Goal: Transaction & Acquisition: Purchase product/service

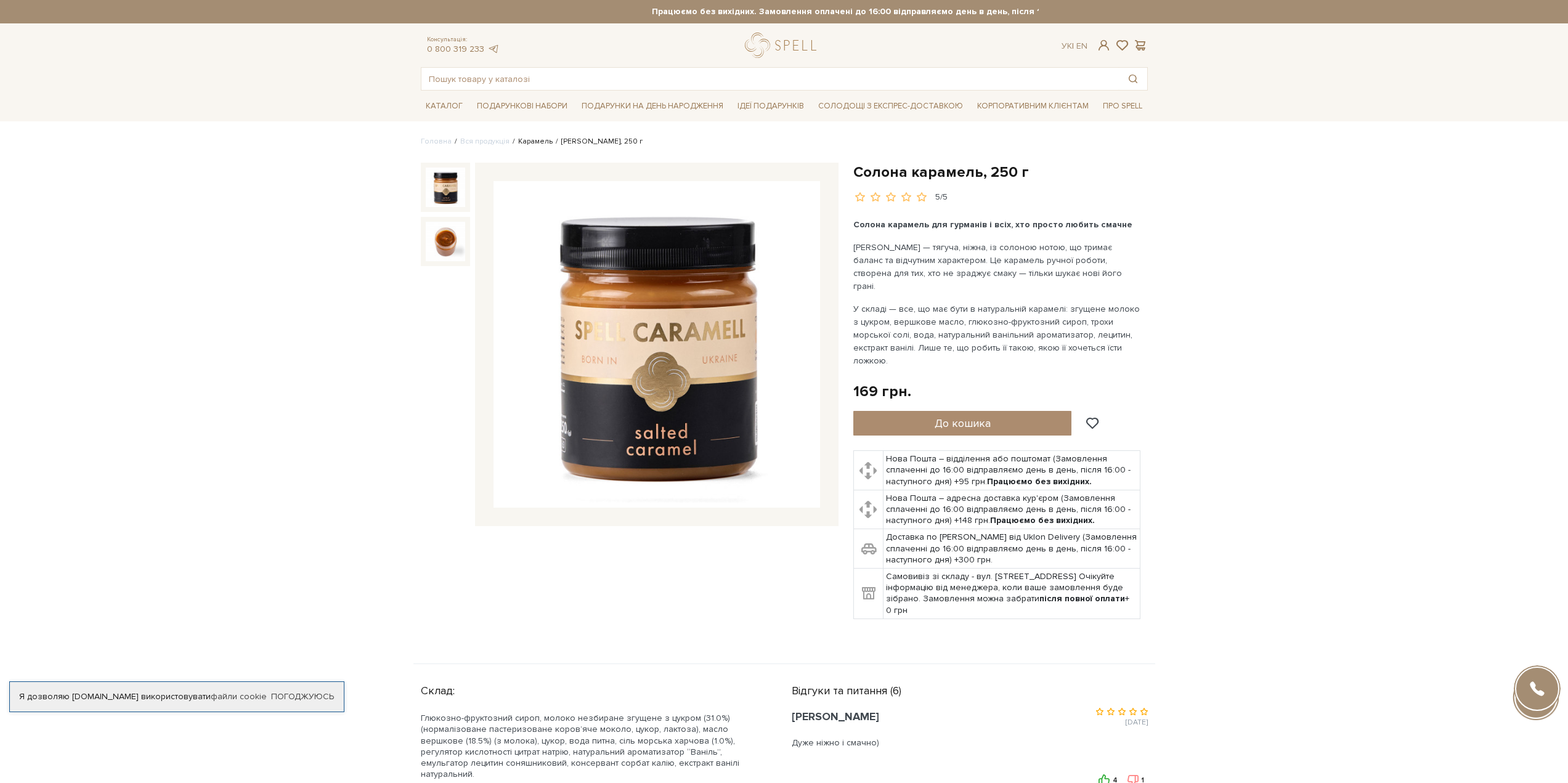
click at [534, 141] on link "Карамель" at bounding box center [535, 141] width 35 height 9
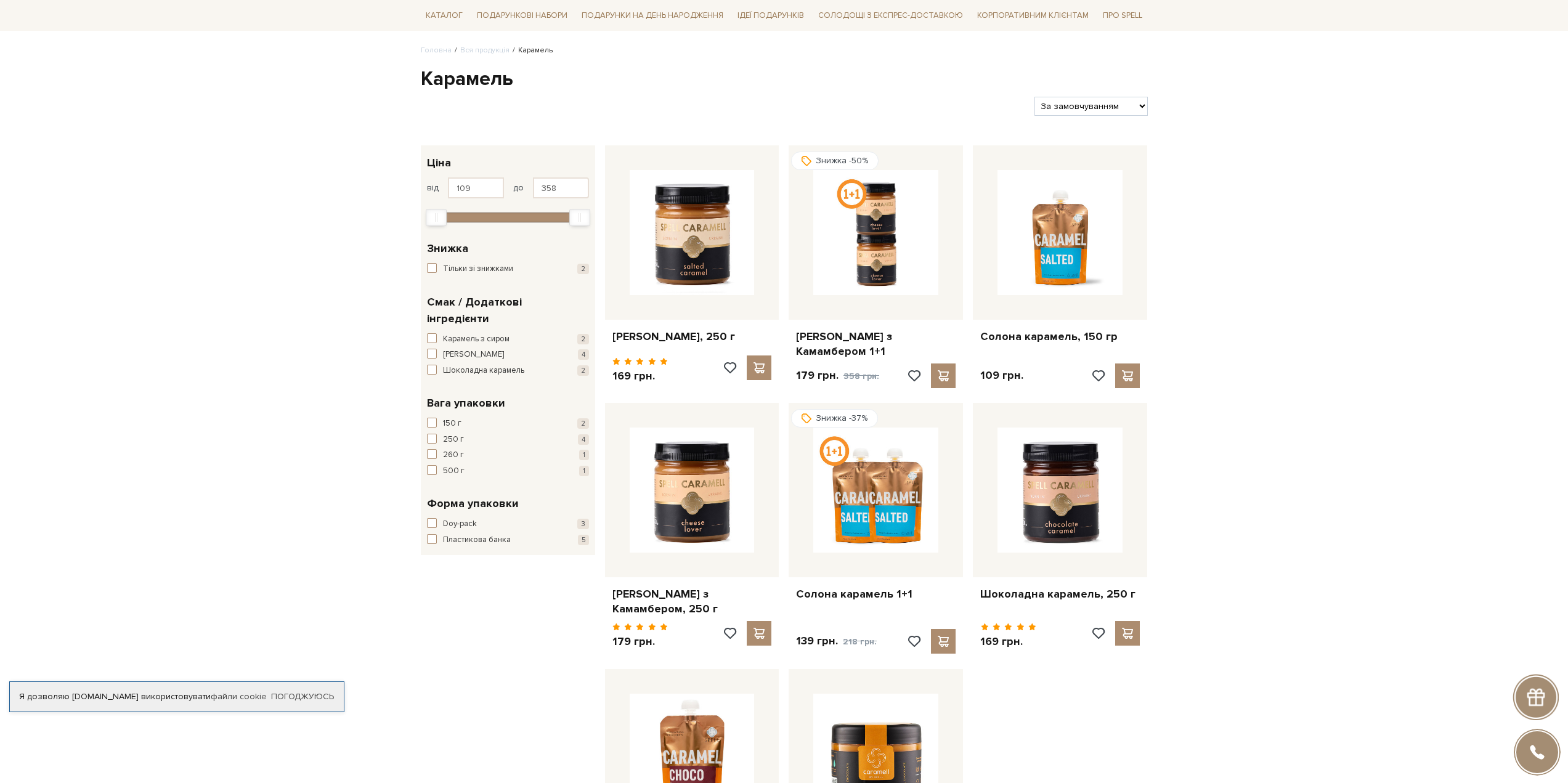
scroll to position [123, 0]
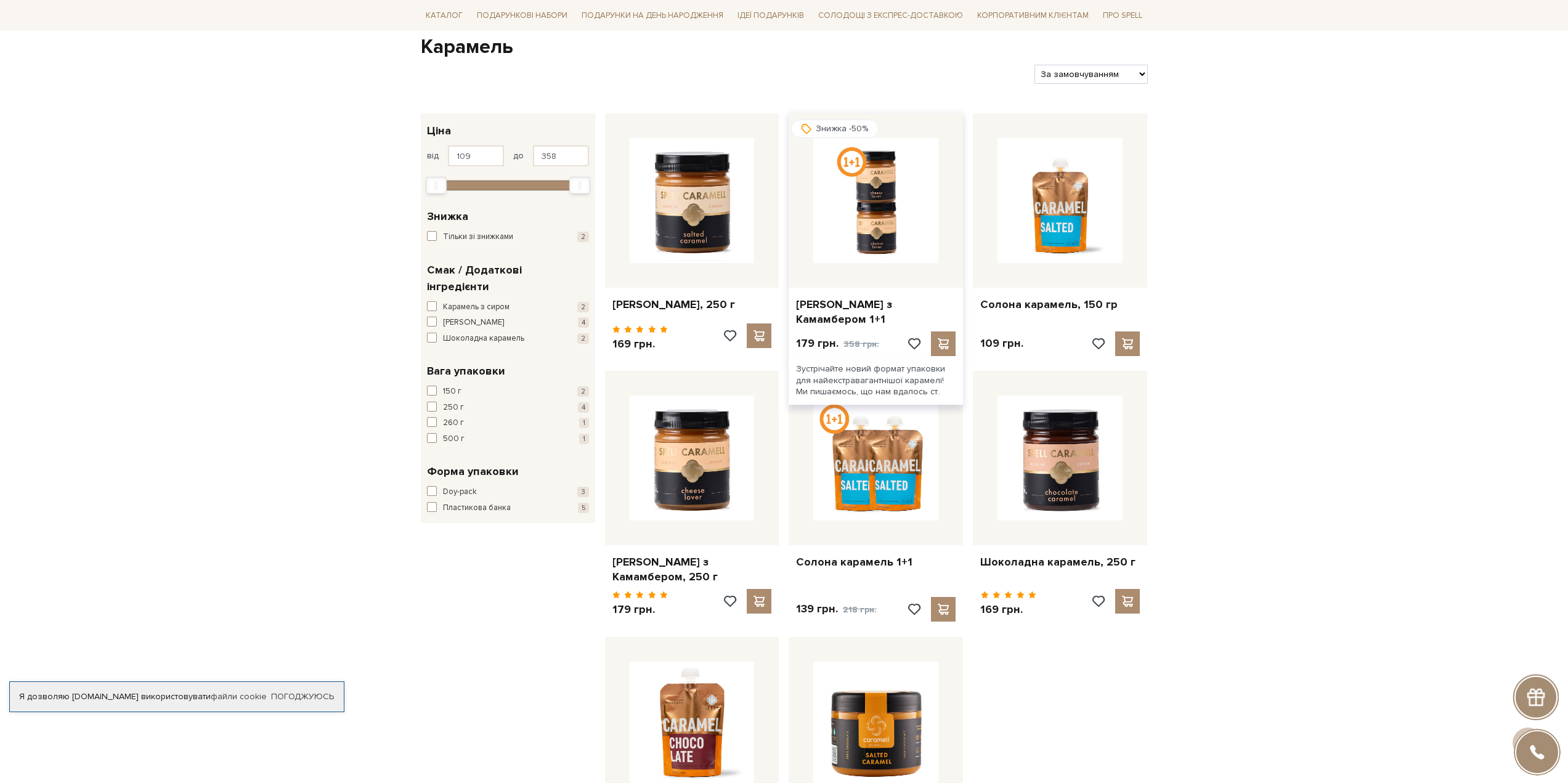
click at [896, 229] on img at bounding box center [875, 200] width 125 height 125
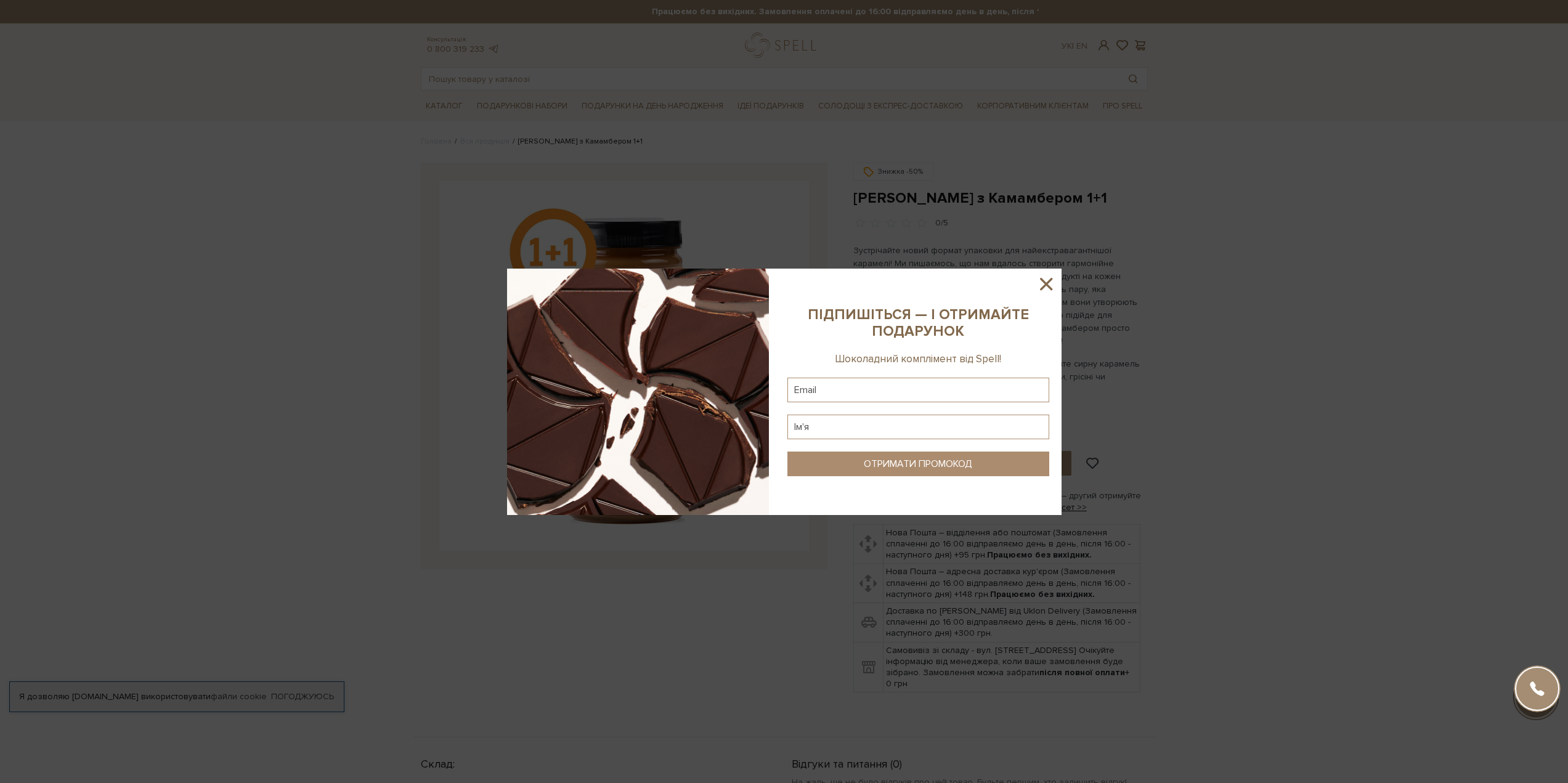
click at [1049, 283] on icon at bounding box center [1046, 284] width 21 height 21
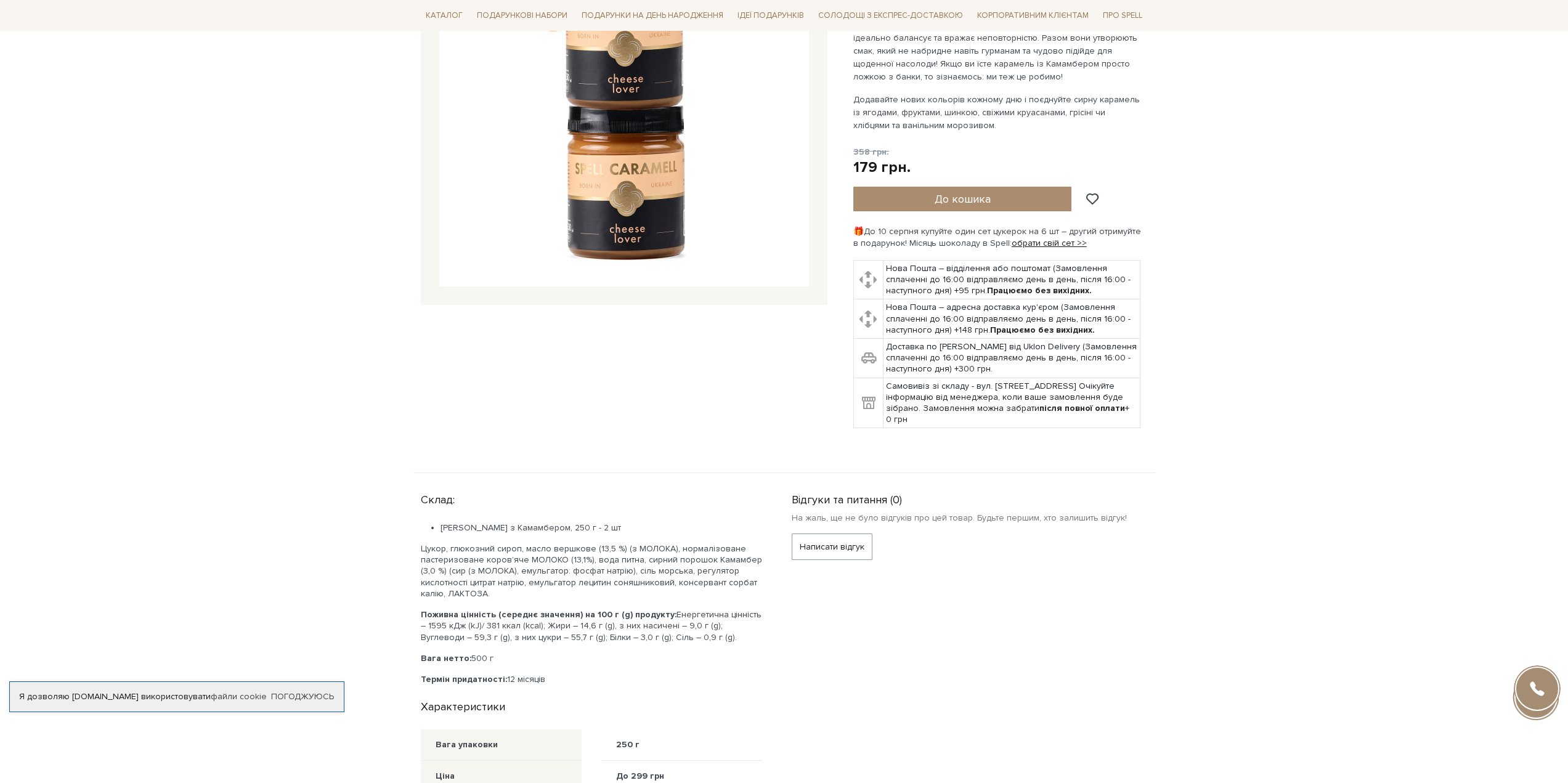
scroll to position [123, 0]
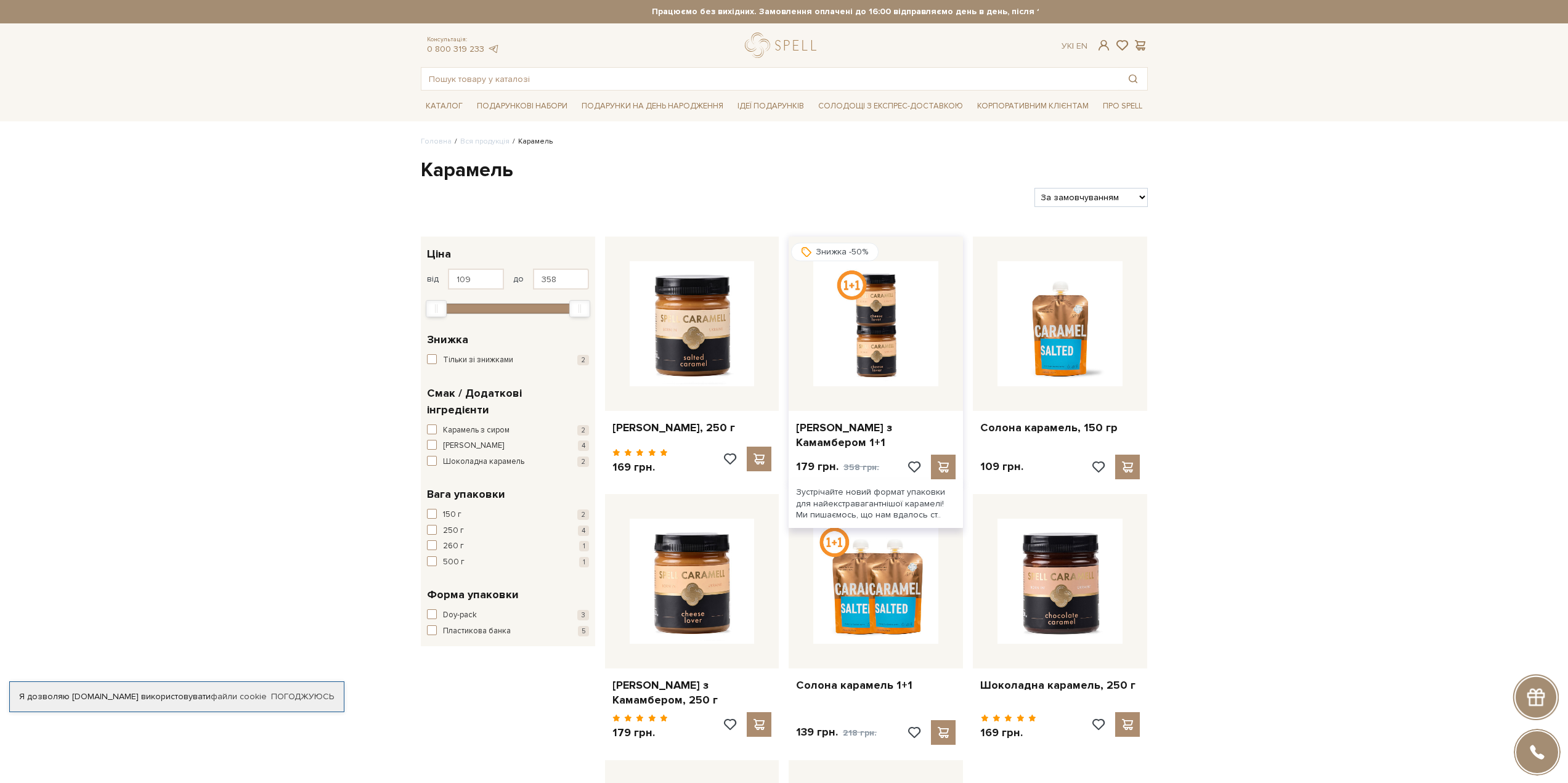
click at [877, 366] on img at bounding box center [875, 324] width 125 height 125
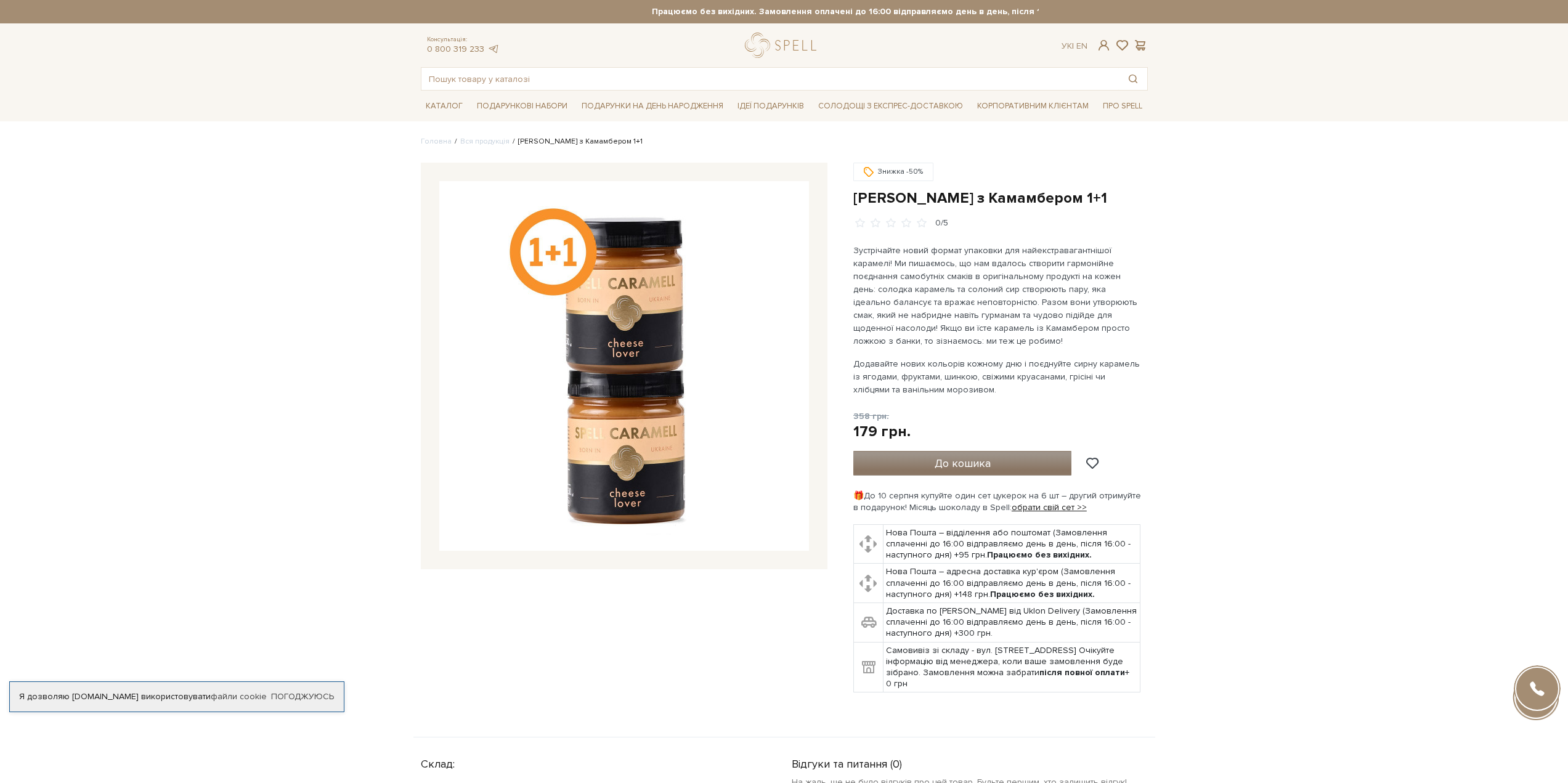
click at [968, 466] on span "До кошика" at bounding box center [963, 463] width 56 height 13
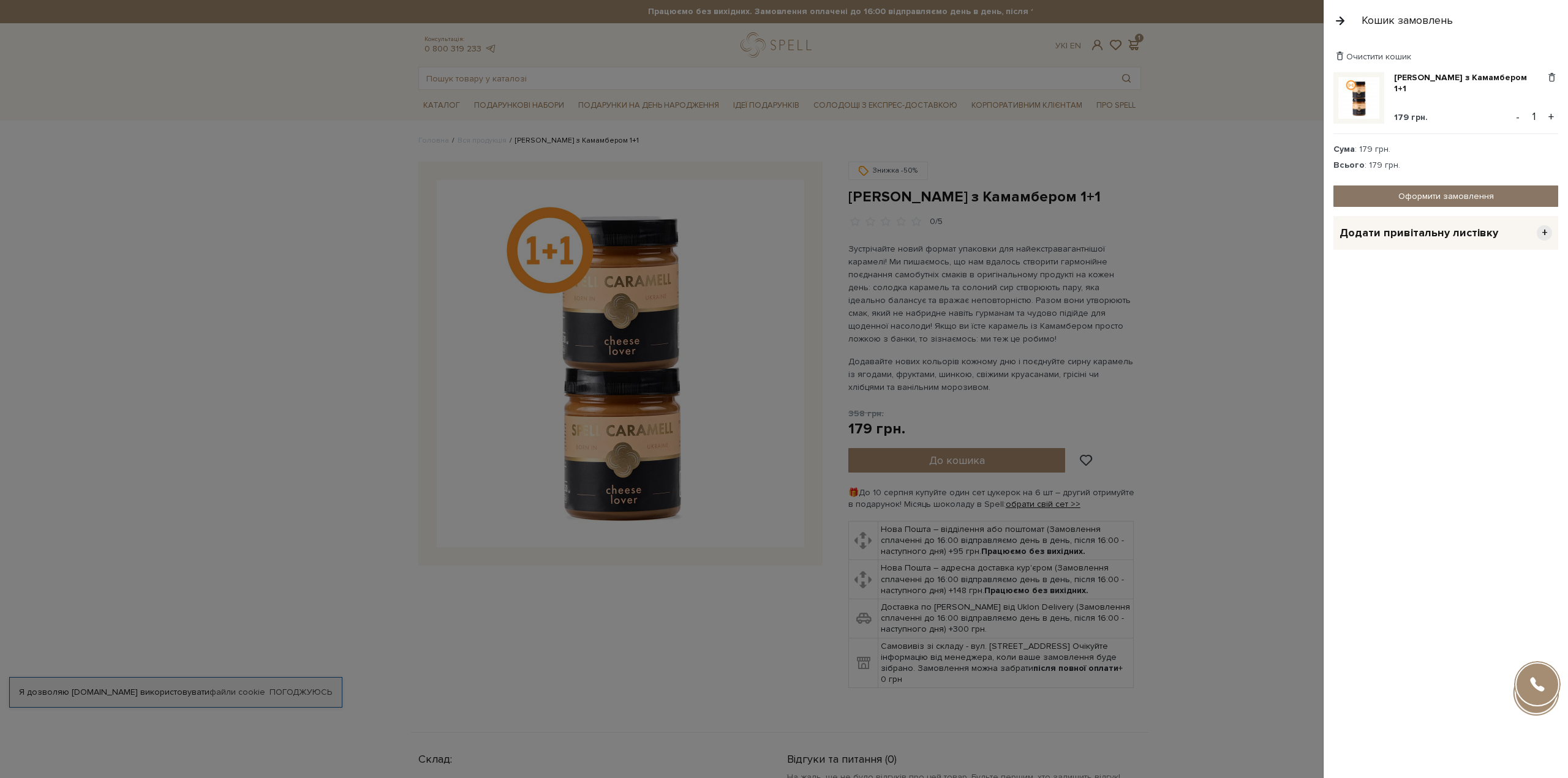
click at [1418, 199] on link "Оформити замовлення" at bounding box center [1446, 196] width 225 height 21
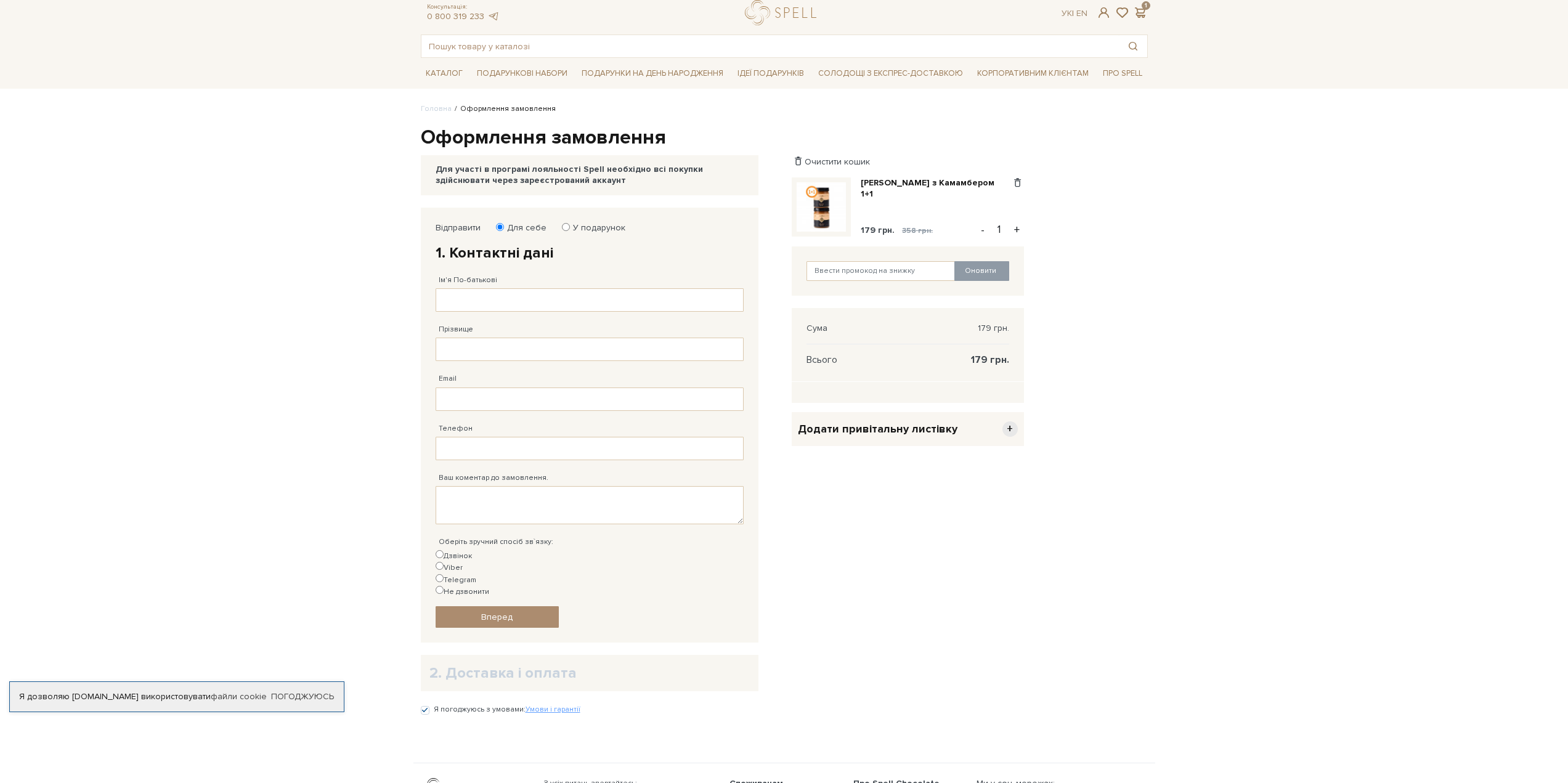
scroll to position [170, 0]
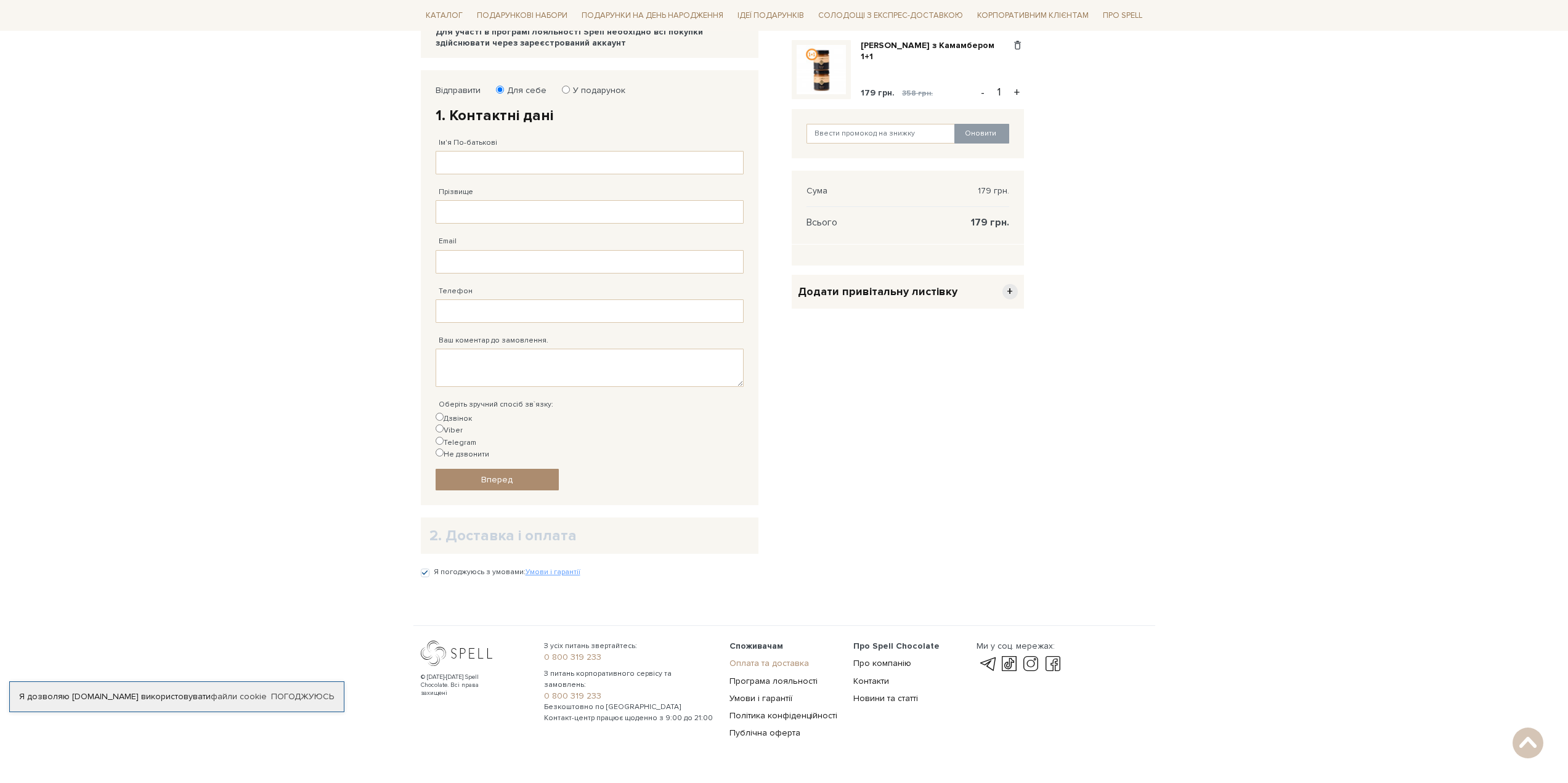
click at [775, 658] on link "Оплата та доставка" at bounding box center [769, 663] width 79 height 10
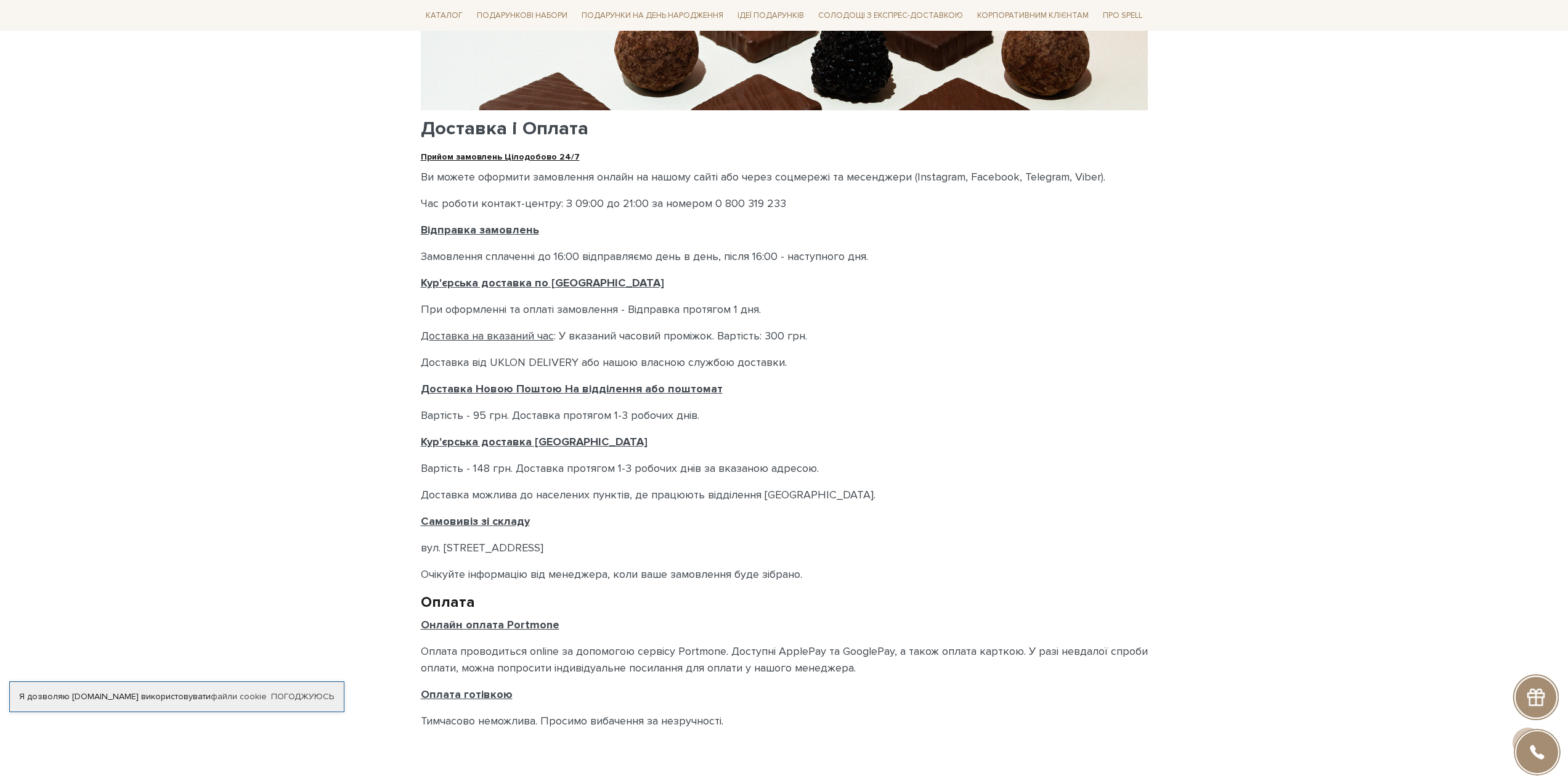
scroll to position [247, 0]
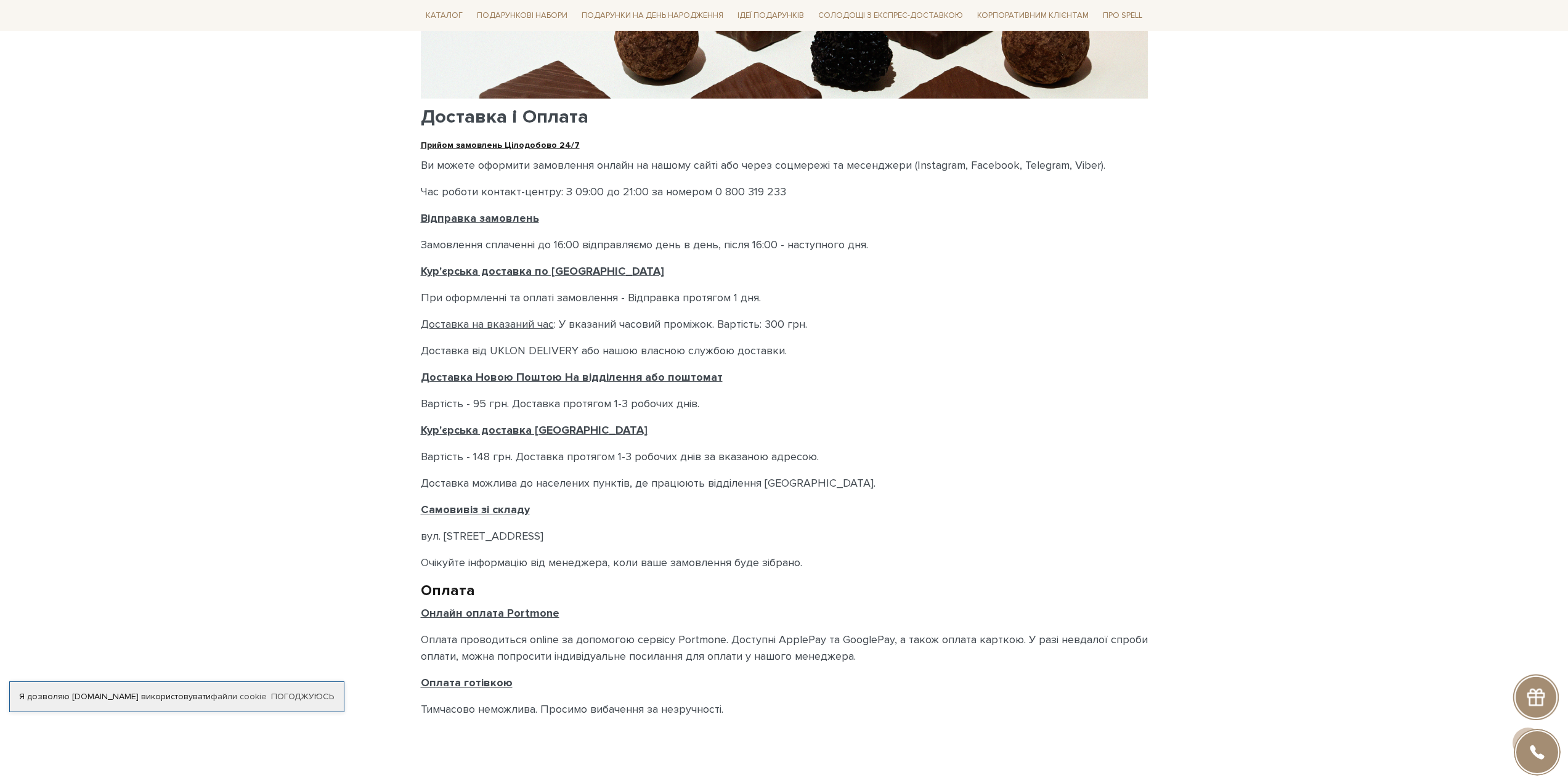
drag, startPoint x: 549, startPoint y: 539, endPoint x: 410, endPoint y: 544, distance: 139.1
click at [410, 544] on body "Подарункові набори SALE Корпоративним клієнтам Доставка і оплата Консультація: …" at bounding box center [784, 424] width 1568 height 1342
copy p "вул. Велика Кільцева, 4-А"
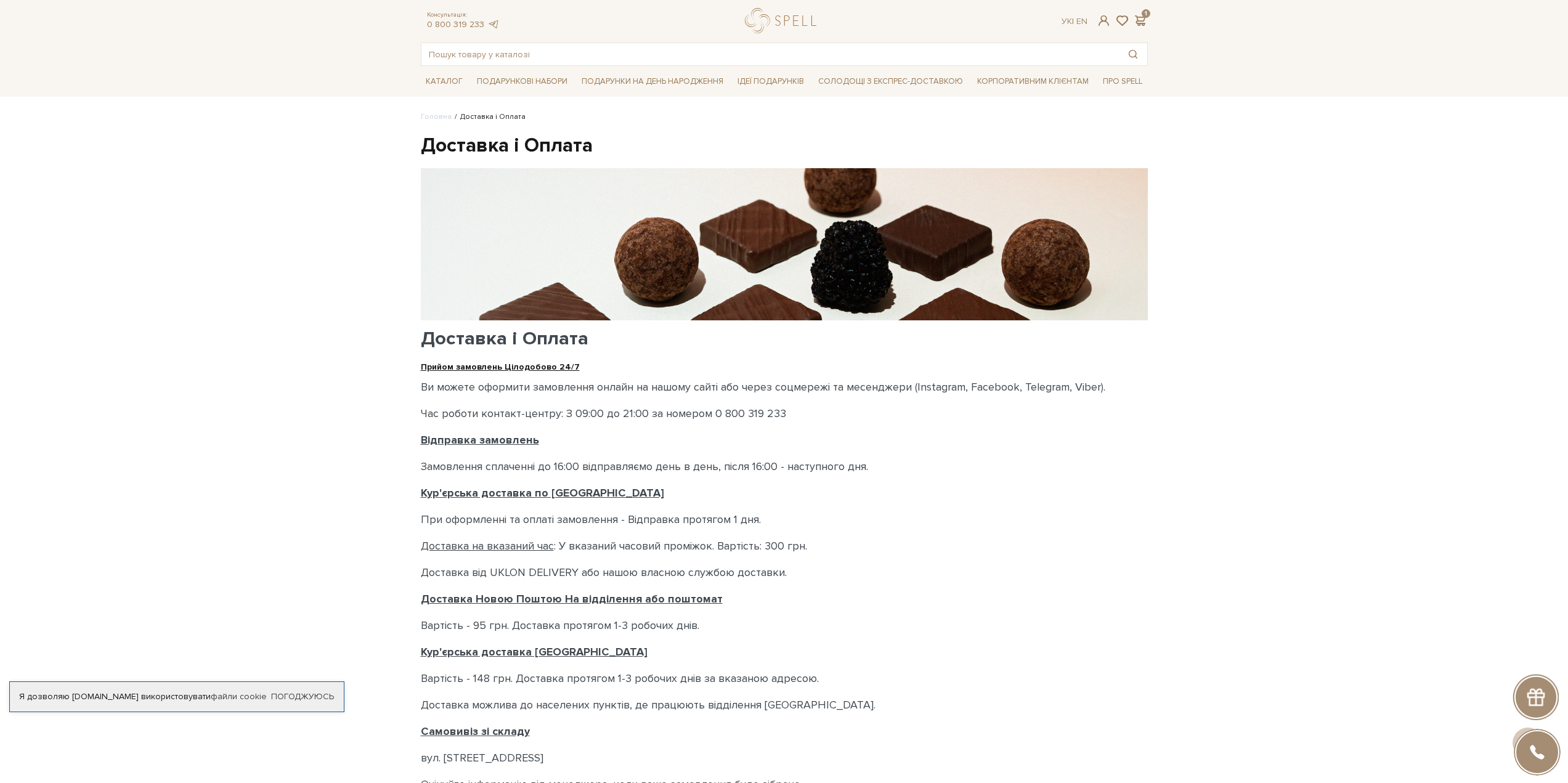
scroll to position [0, 0]
